Goal: Task Accomplishment & Management: Manage account settings

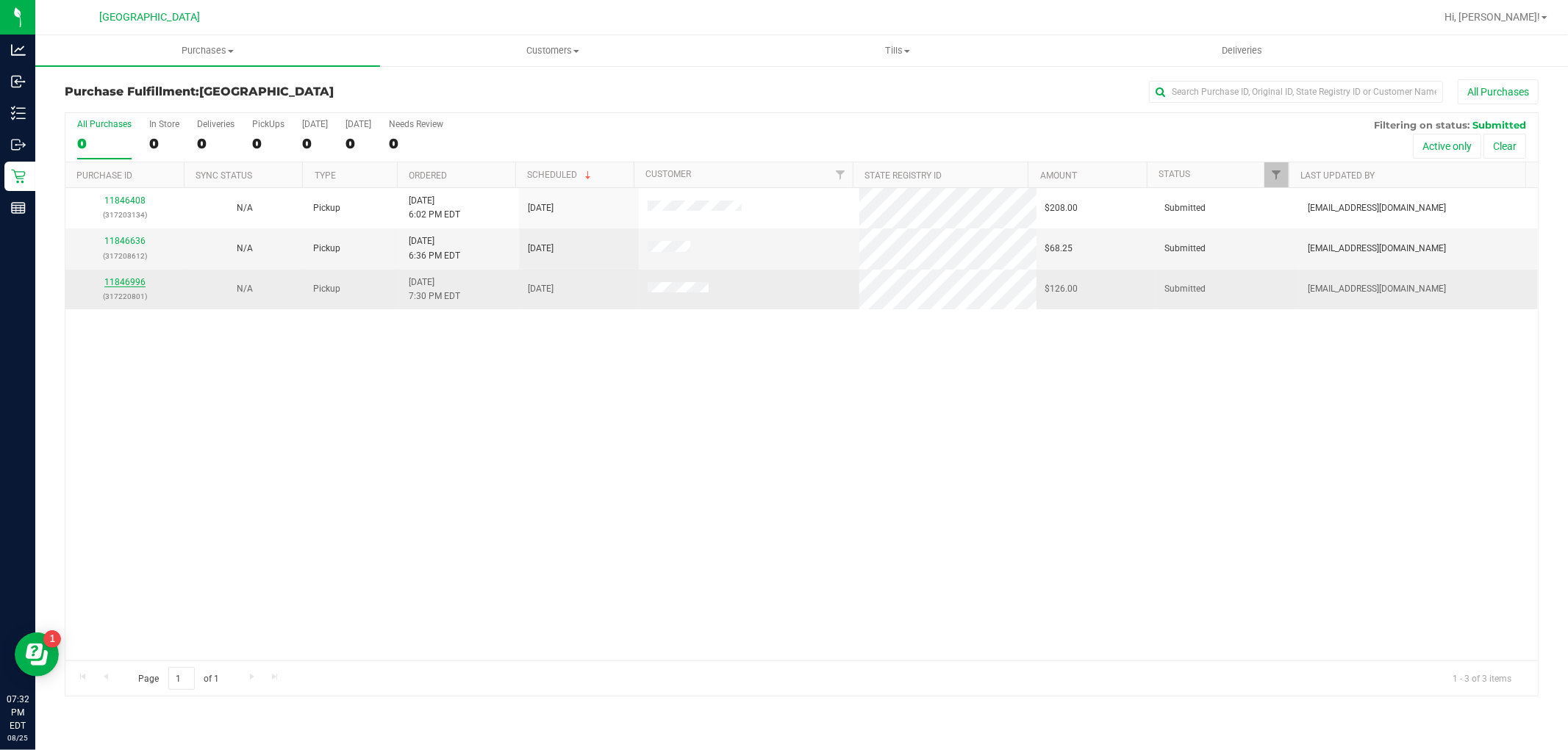
click at [139, 277] on link "11846996" at bounding box center [125, 282] width 41 height 11
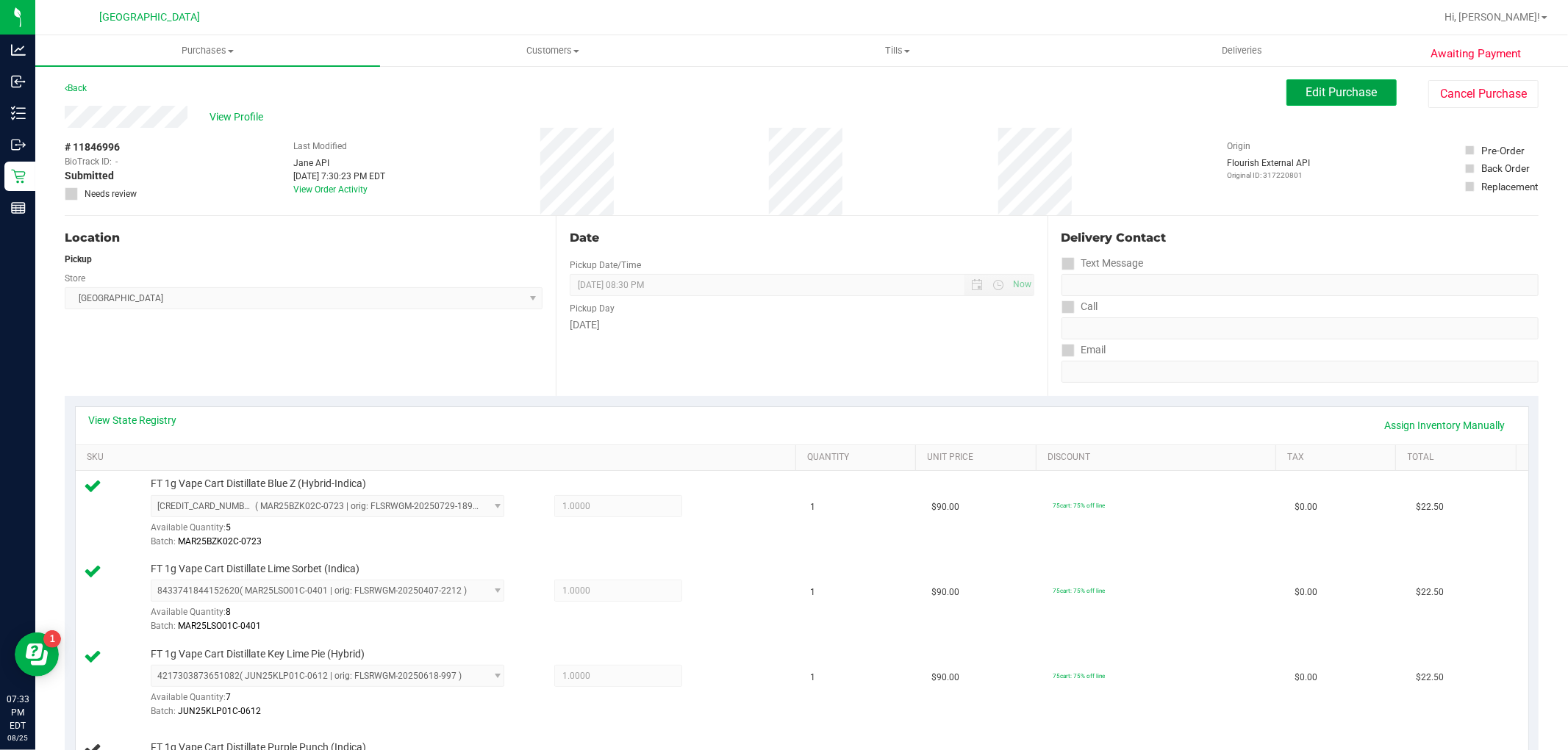
click at [1327, 87] on span "Edit Purchase" at bounding box center [1342, 92] width 71 height 14
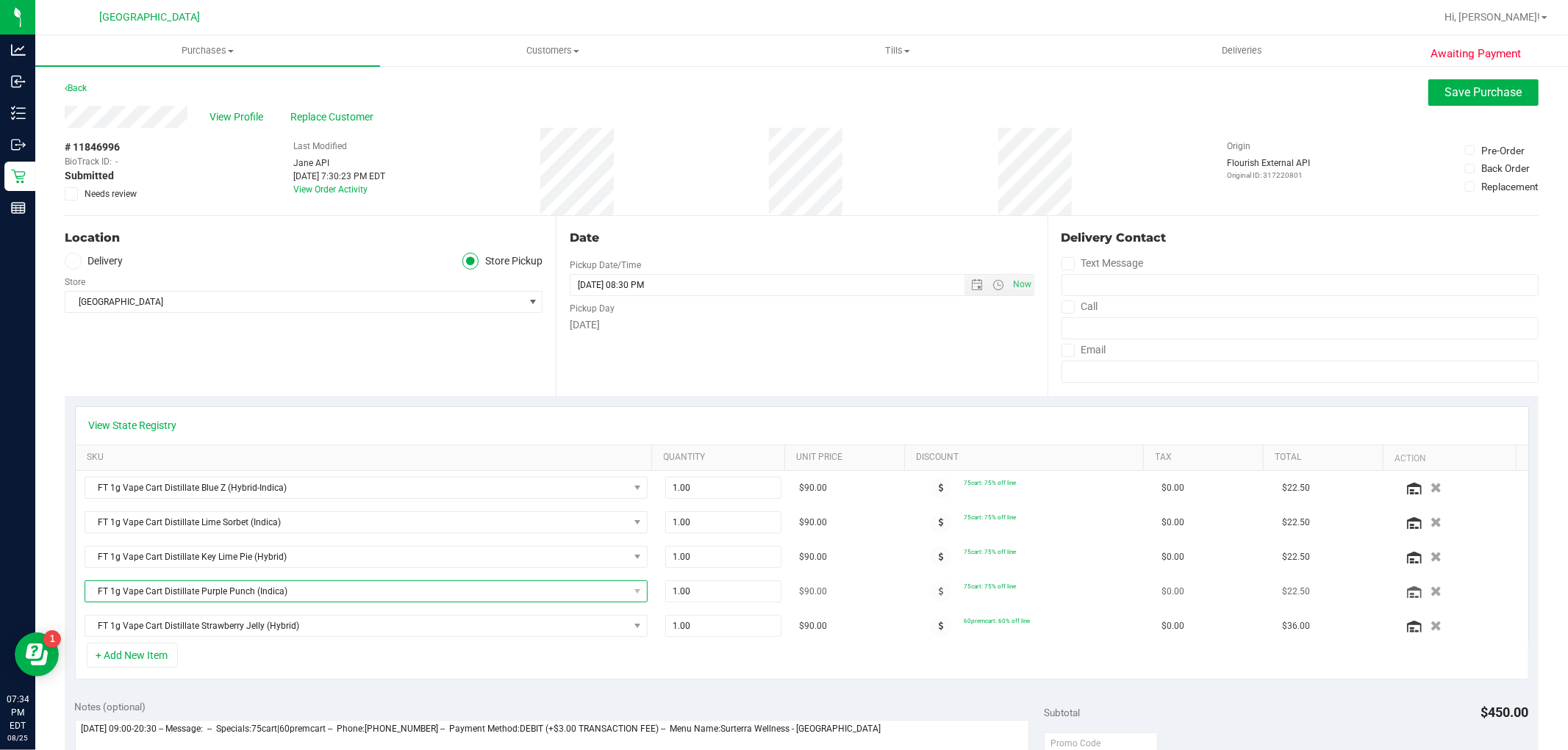
click at [372, 592] on span "FT 1g Vape Cart Distillate Purple Punch (Indica)" at bounding box center [357, 591] width 543 height 20
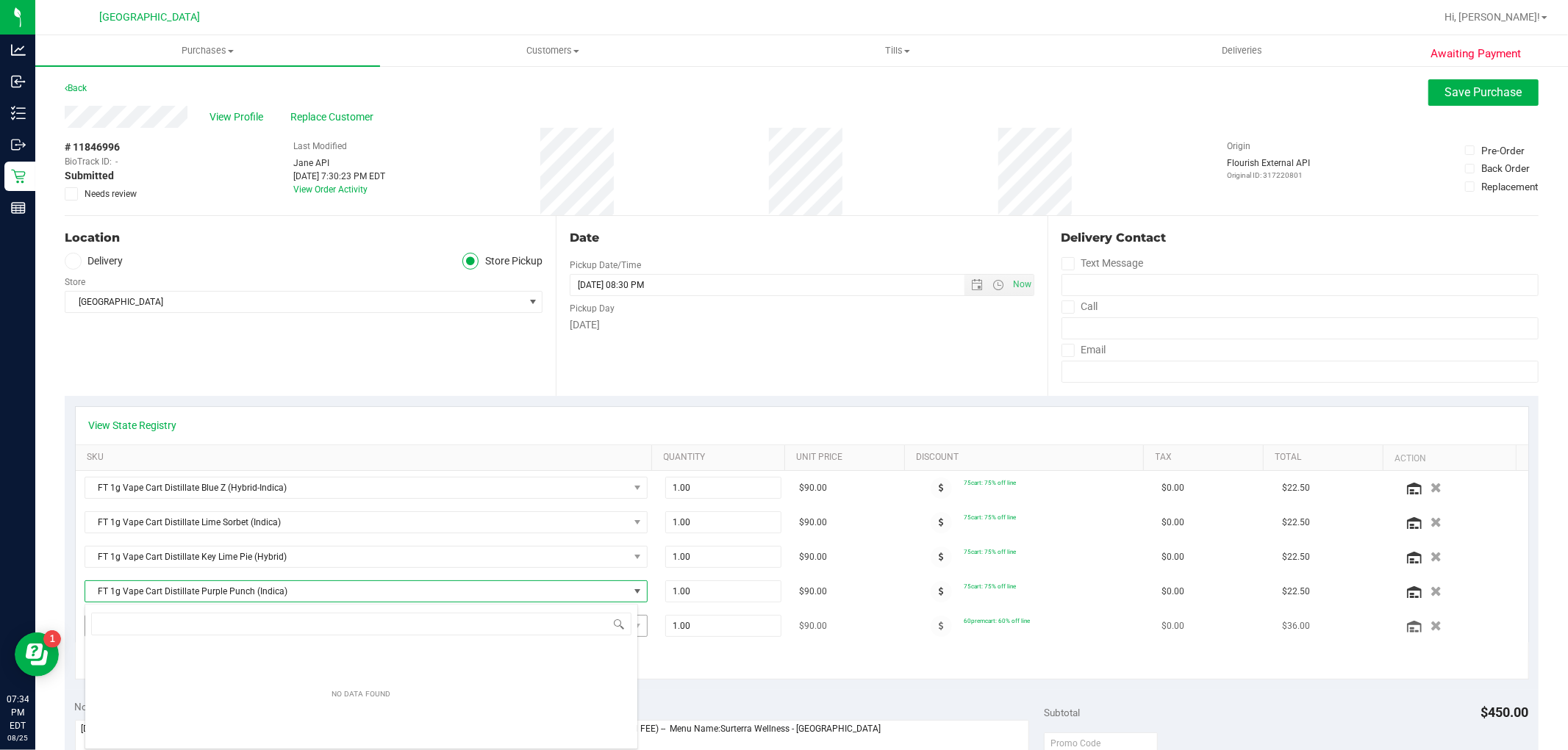
scroll to position [22, 548]
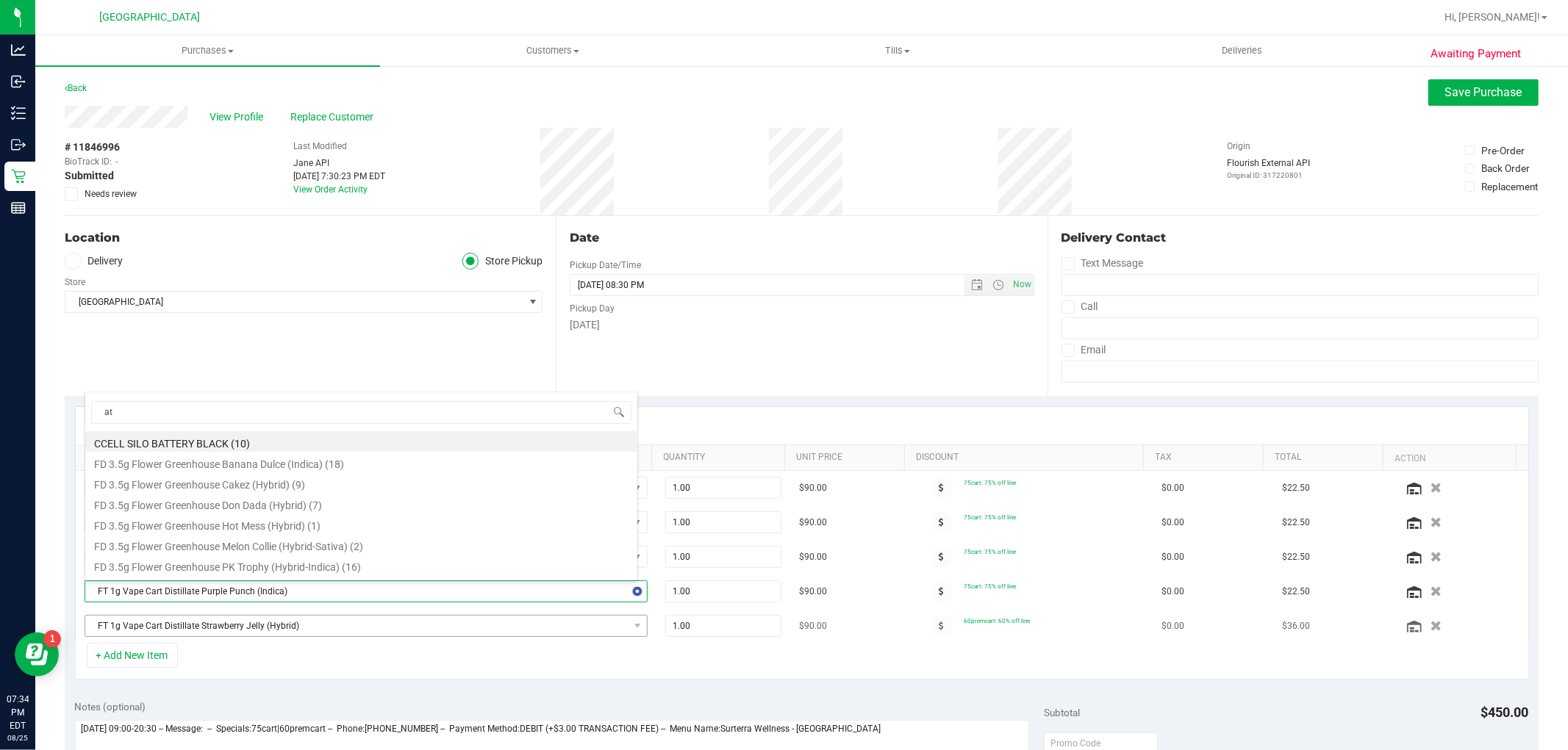
type input "atm"
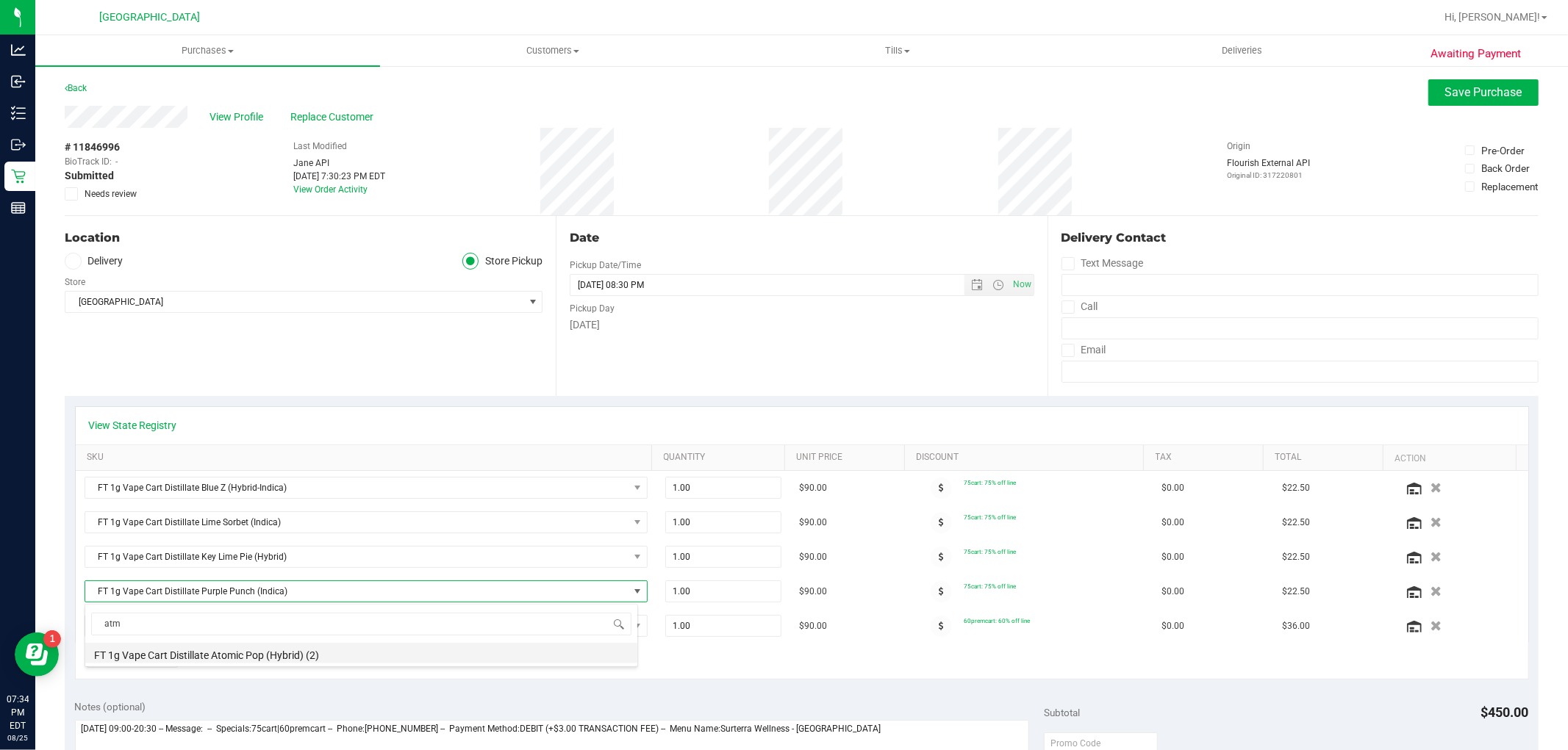
click at [292, 652] on li "FT 1g Vape Cart Distillate Atomic Pop (Hybrid) (2)" at bounding box center [361, 652] width 552 height 20
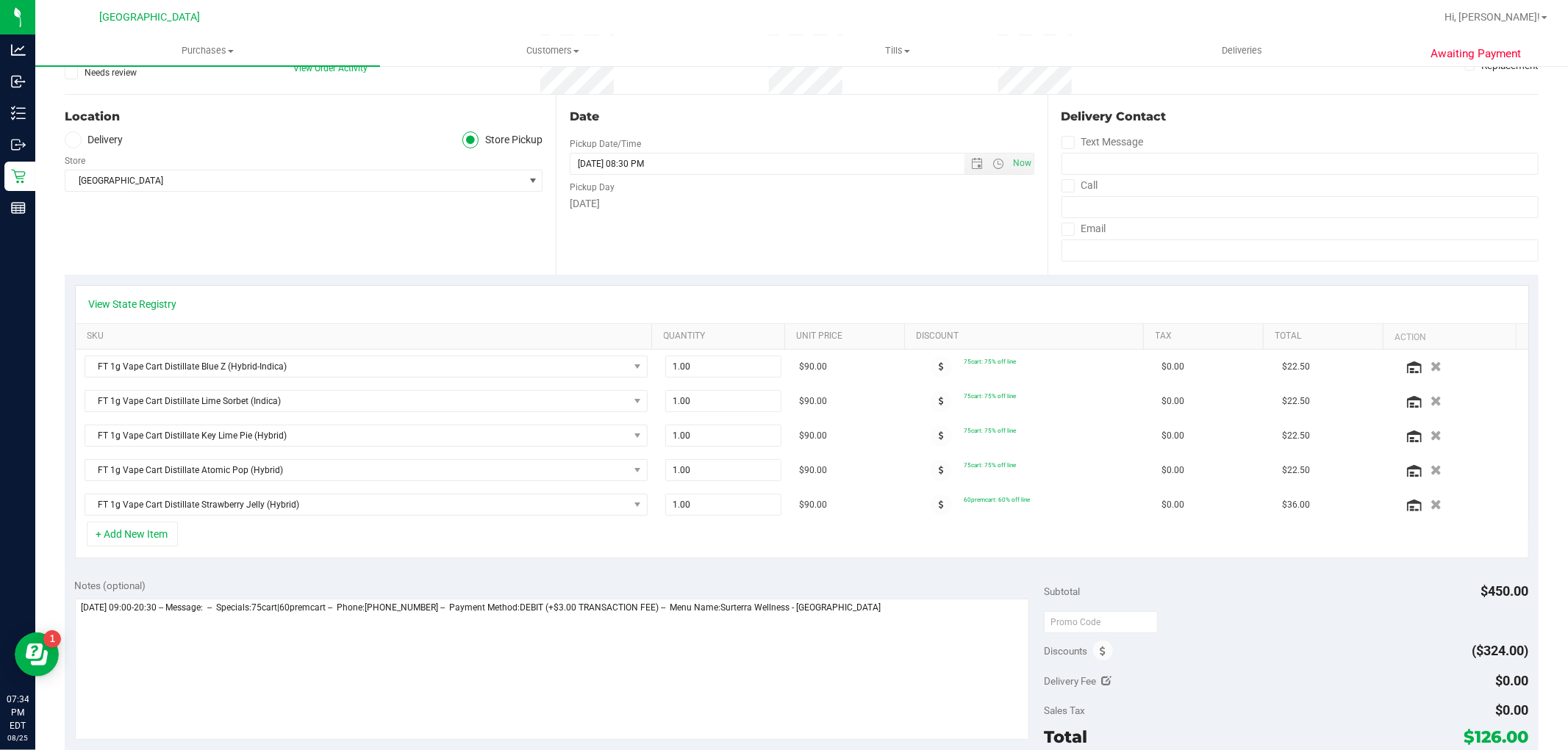
scroll to position [0, 0]
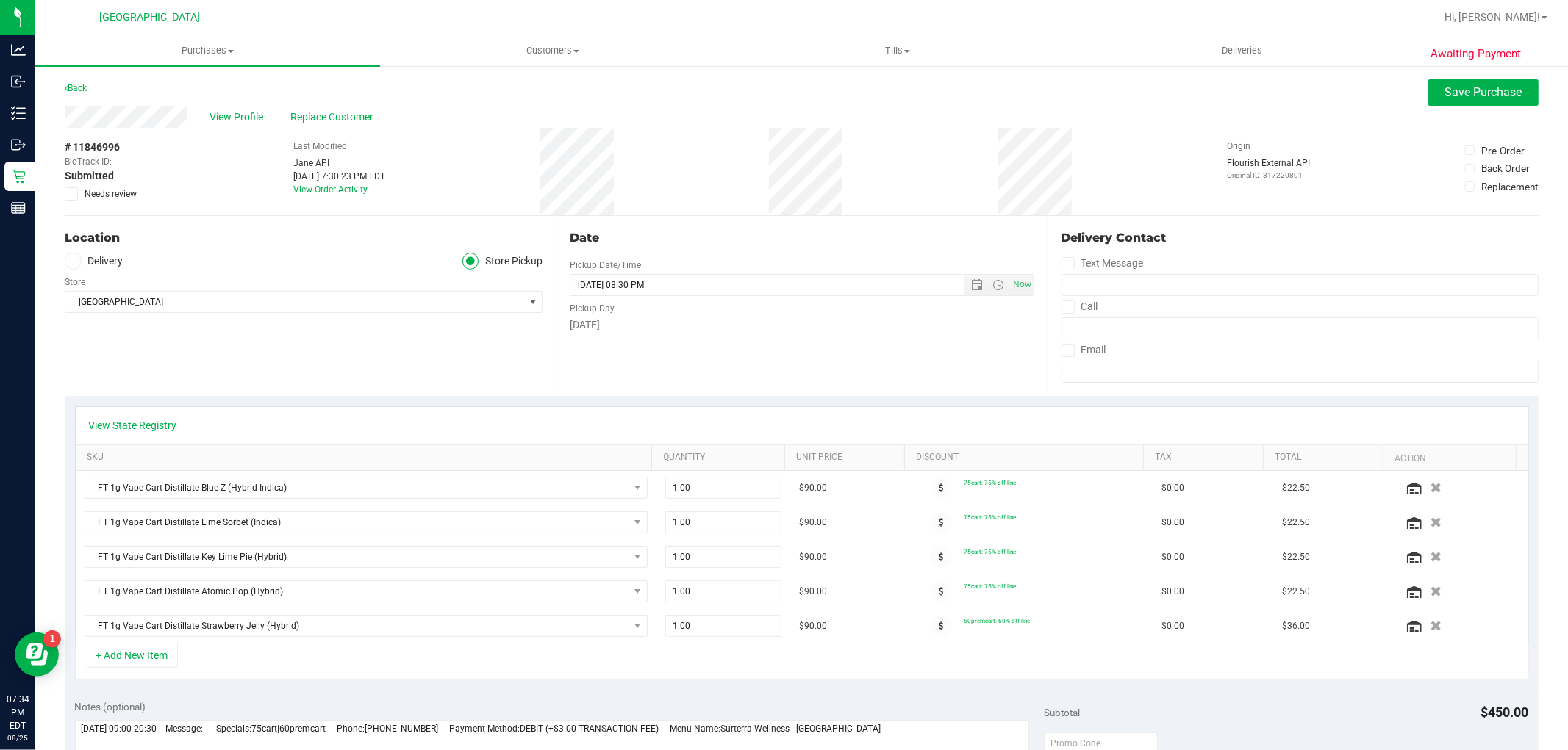
click at [1474, 109] on div "View Profile Replace Customer" at bounding box center [802, 116] width 1474 height 22
click at [1472, 98] on span "Save Purchase" at bounding box center [1483, 92] width 77 height 14
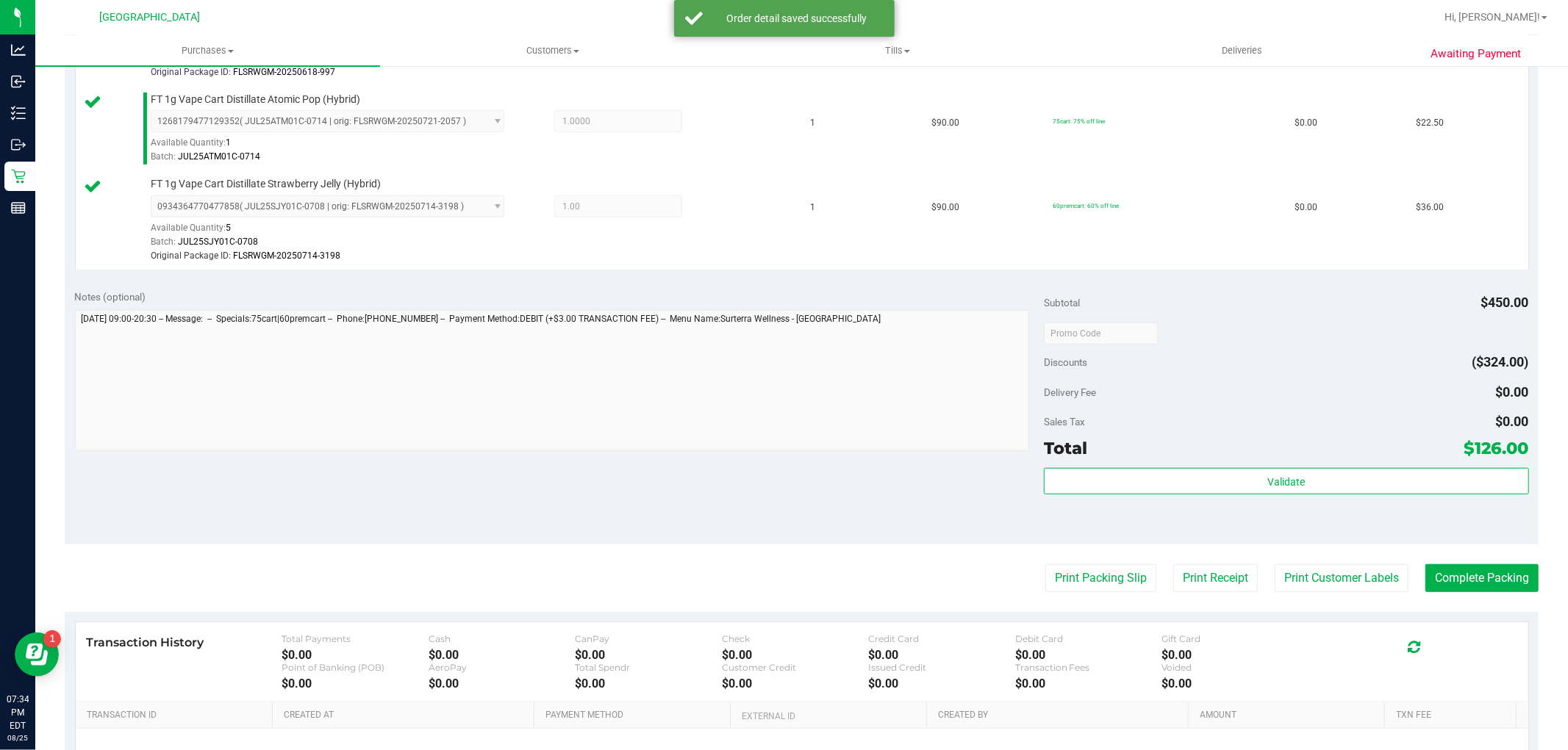
scroll to position [849, 0]
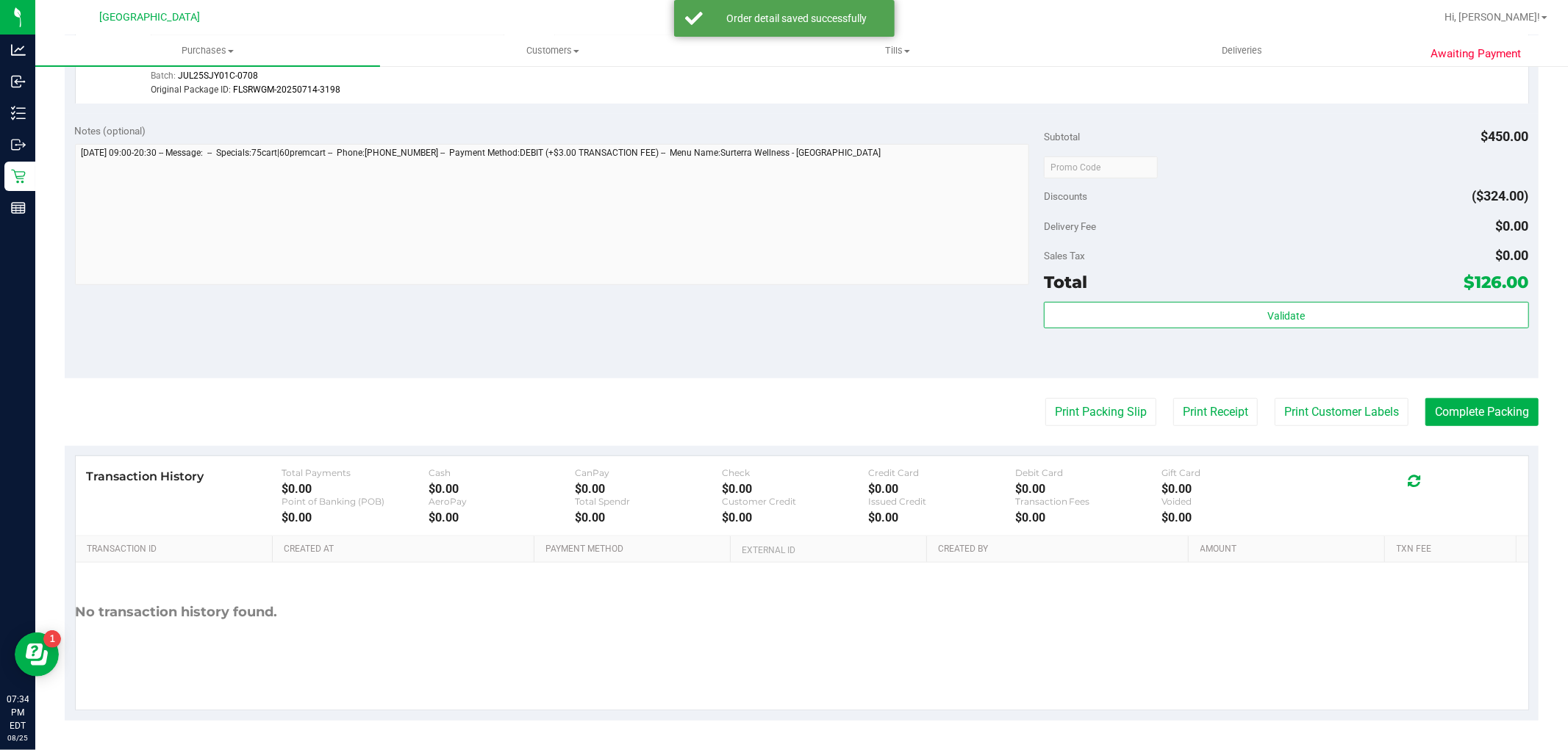
click at [1320, 291] on div "Total $126.00" at bounding box center [1286, 282] width 484 height 27
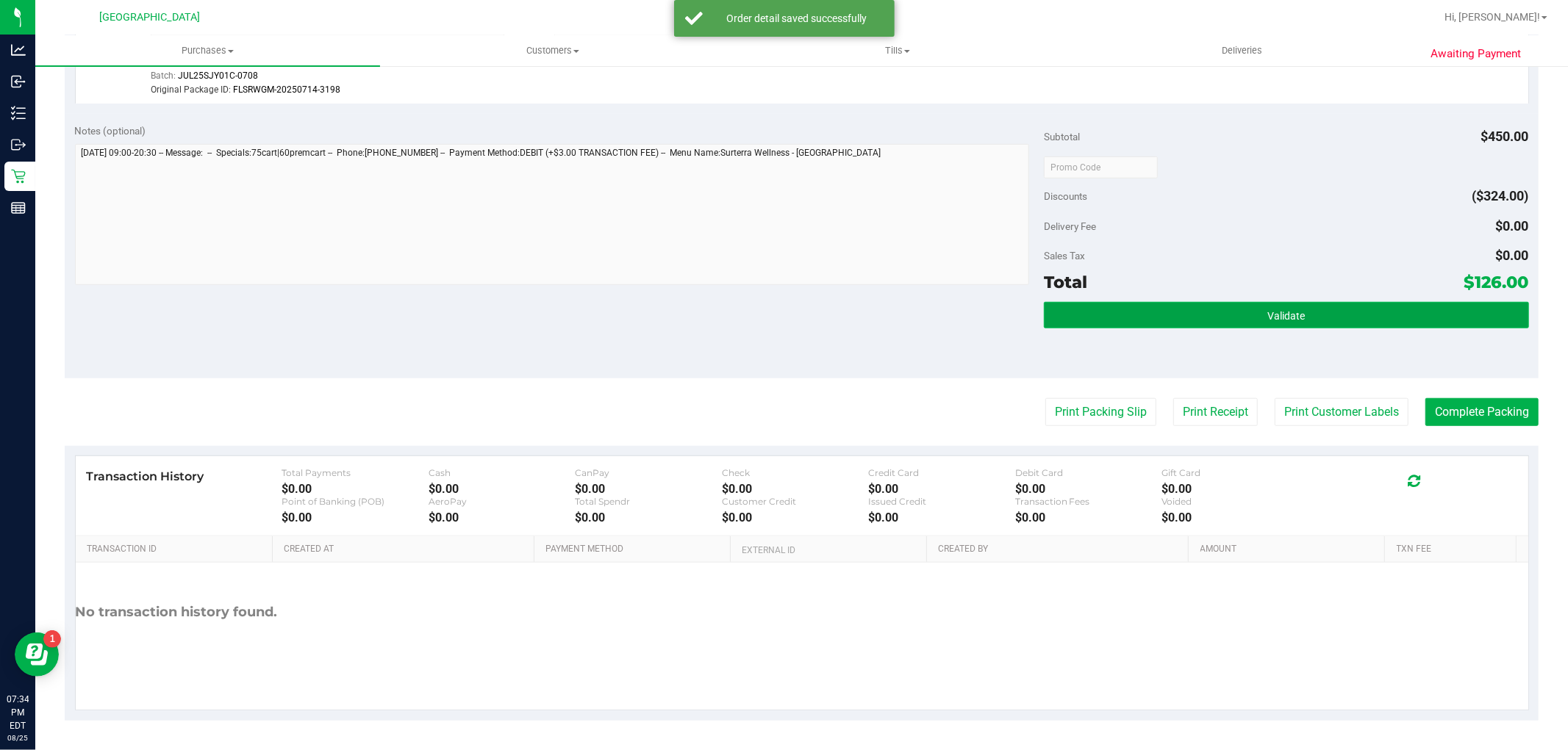
click at [1325, 311] on button "Validate" at bounding box center [1286, 316] width 484 height 27
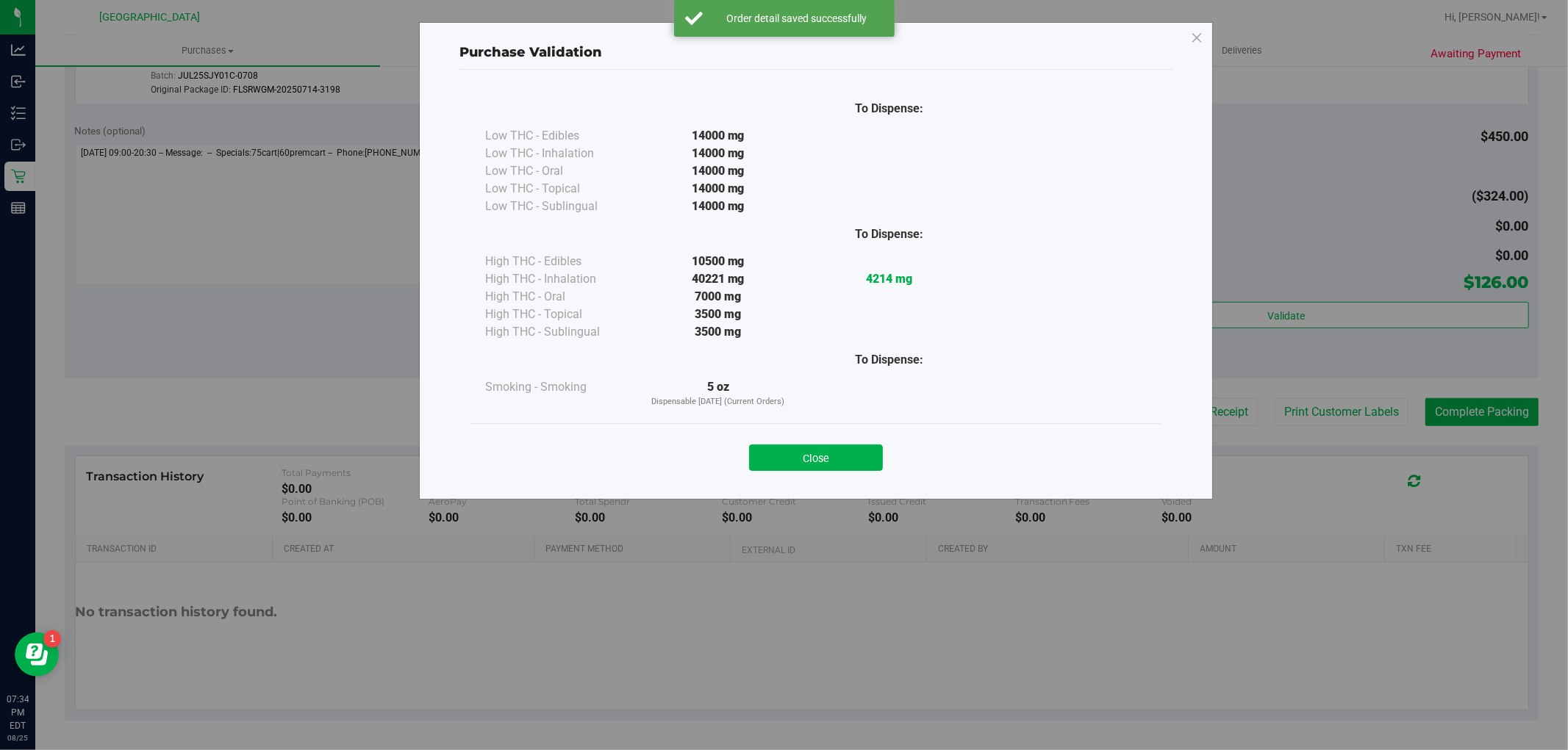
click at [874, 454] on button "Close" at bounding box center [816, 457] width 134 height 27
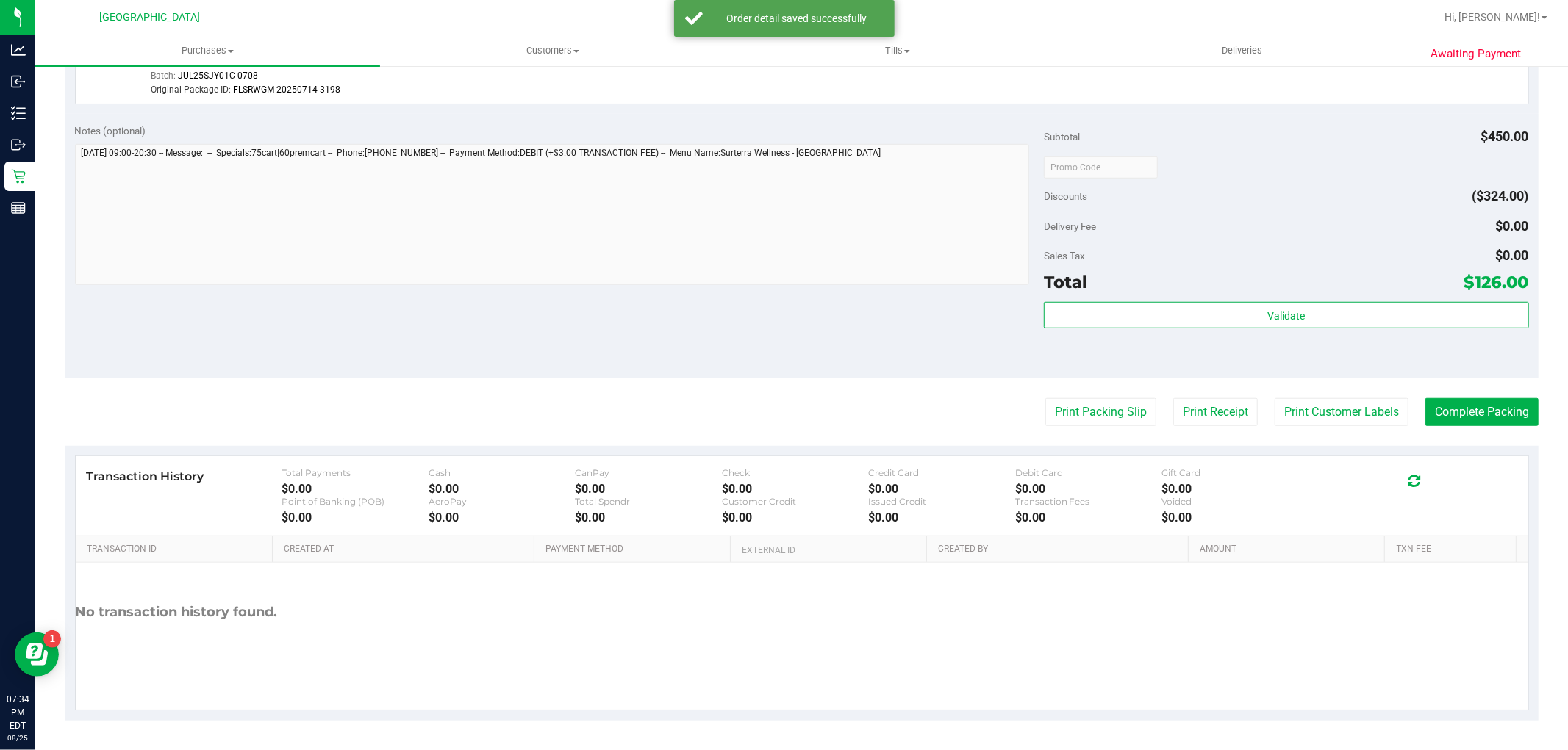
click at [1288, 407] on button "Print Customer Labels" at bounding box center [1341, 411] width 134 height 27
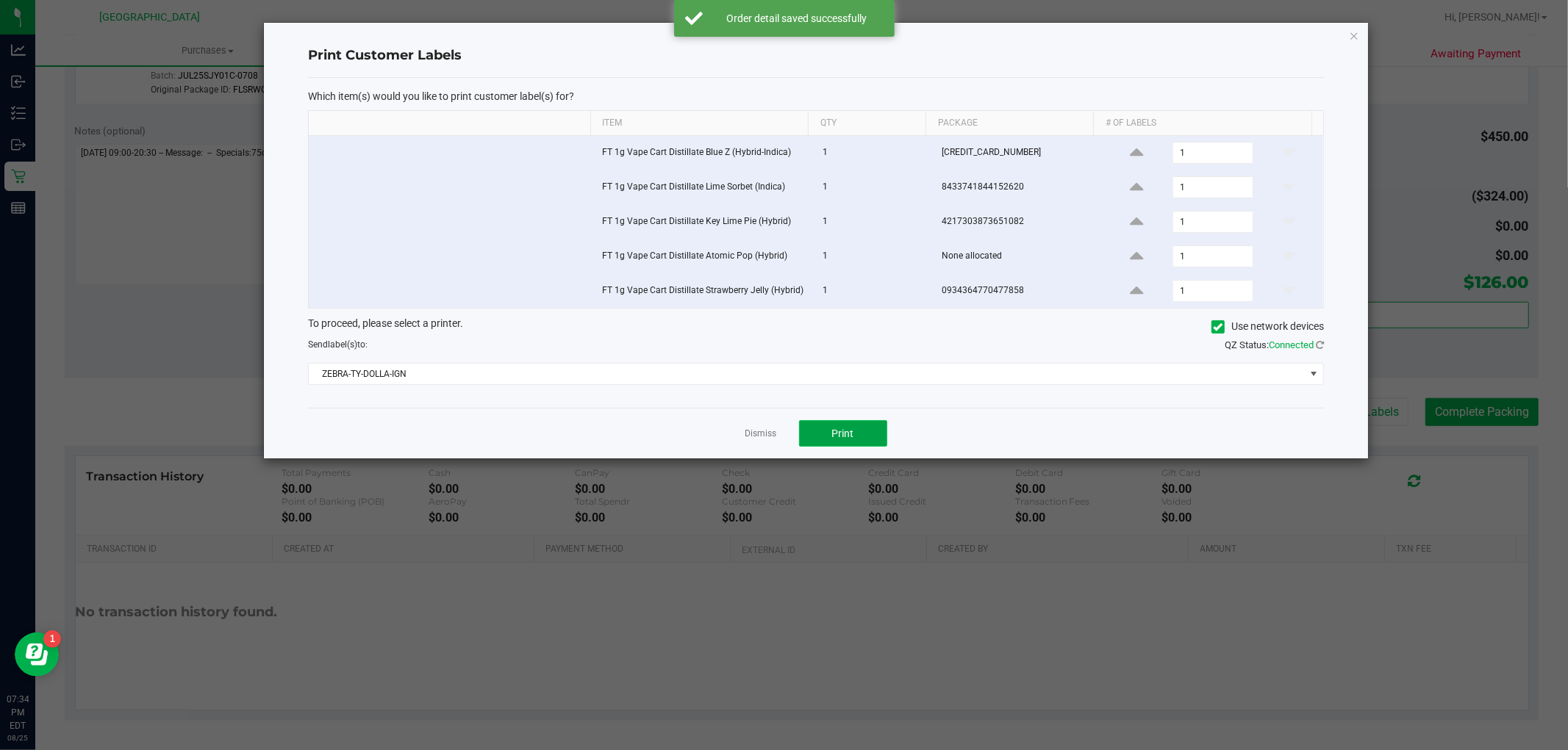
click at [878, 423] on button "Print" at bounding box center [843, 434] width 88 height 27
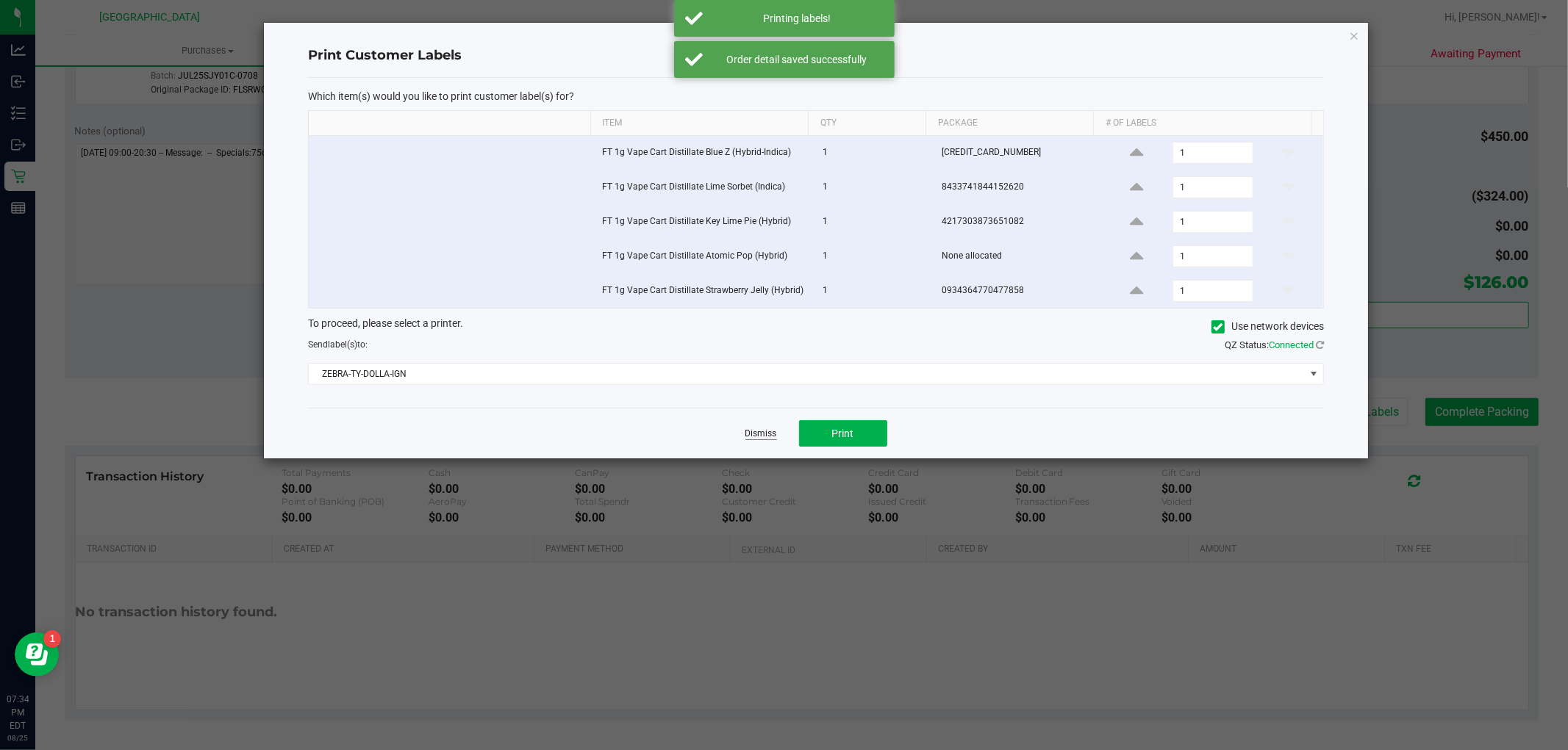
click at [750, 440] on link "Dismiss" at bounding box center [761, 434] width 32 height 12
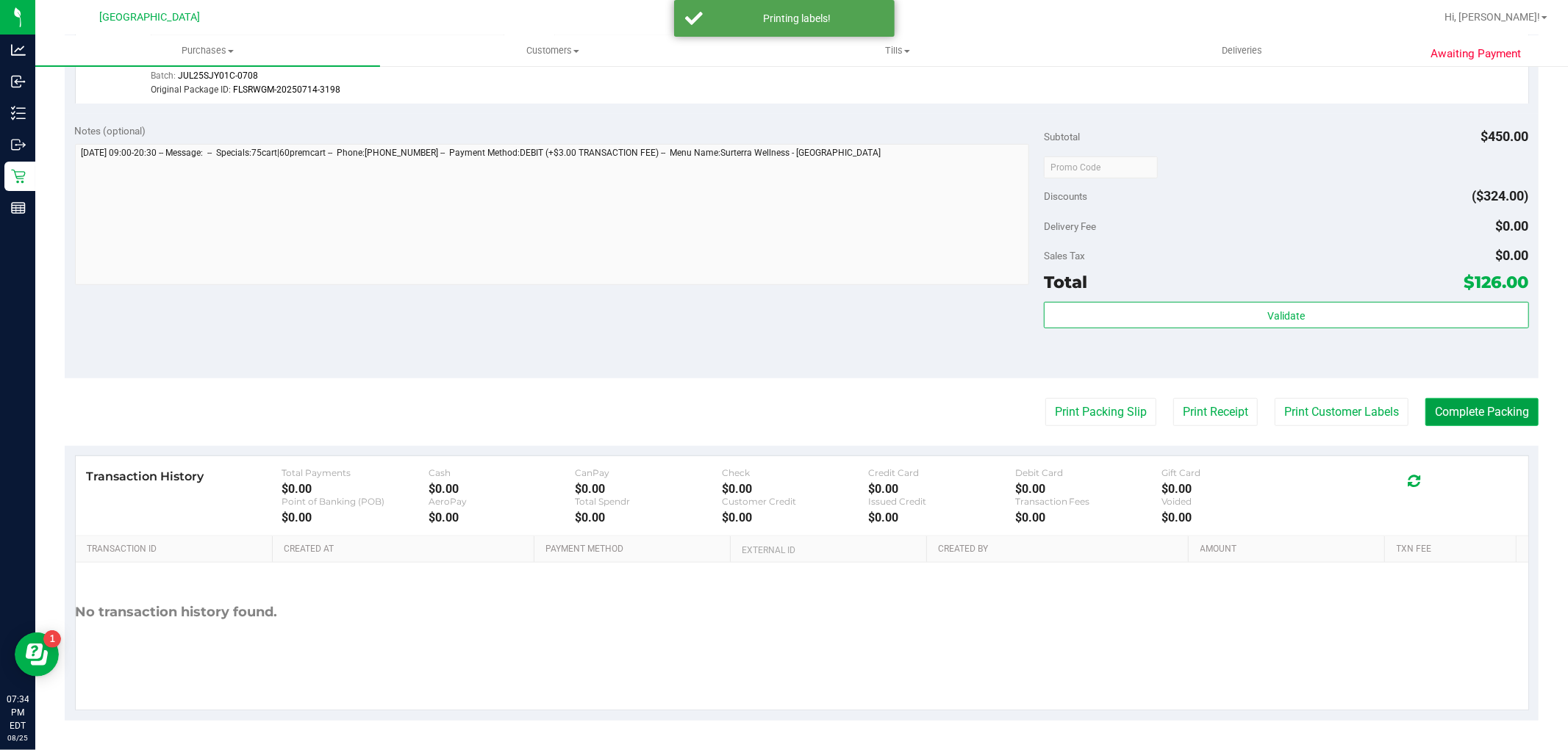
click at [1465, 416] on button "Complete Packing" at bounding box center [1482, 411] width 114 height 27
